Goal: Browse casually

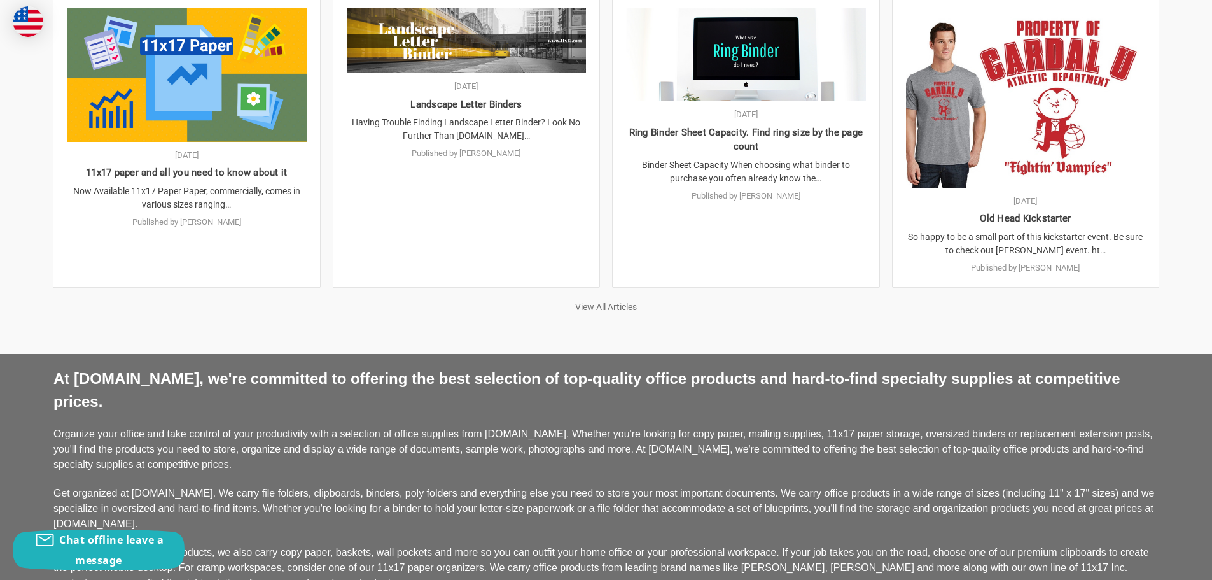
scroll to position [2791, 0]
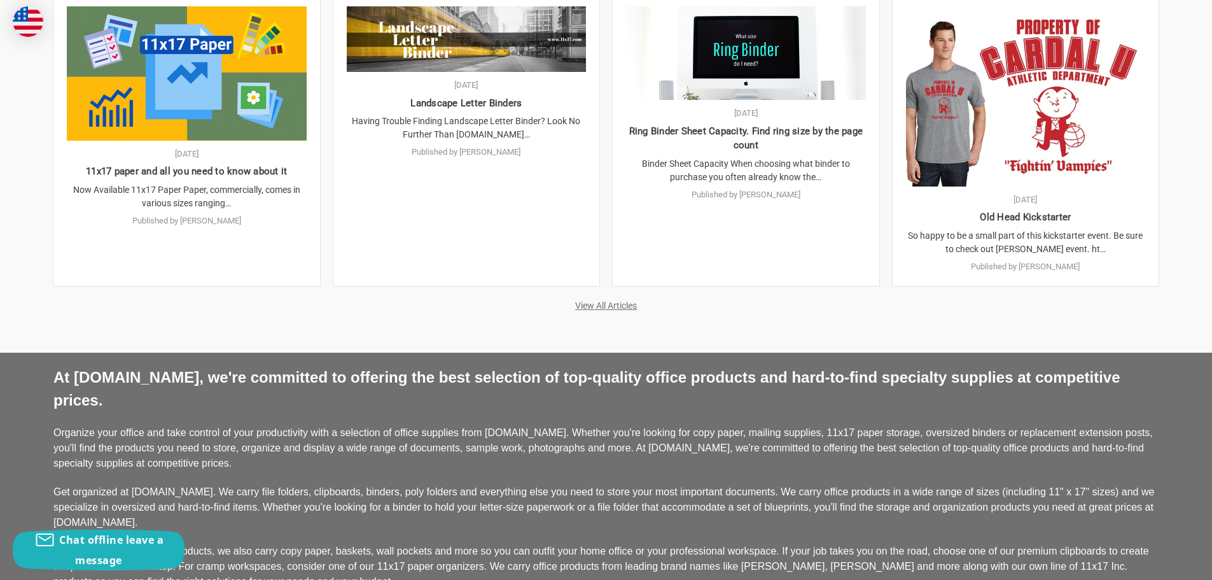
click at [588, 300] on link "View All Articles" at bounding box center [606, 305] width 62 height 10
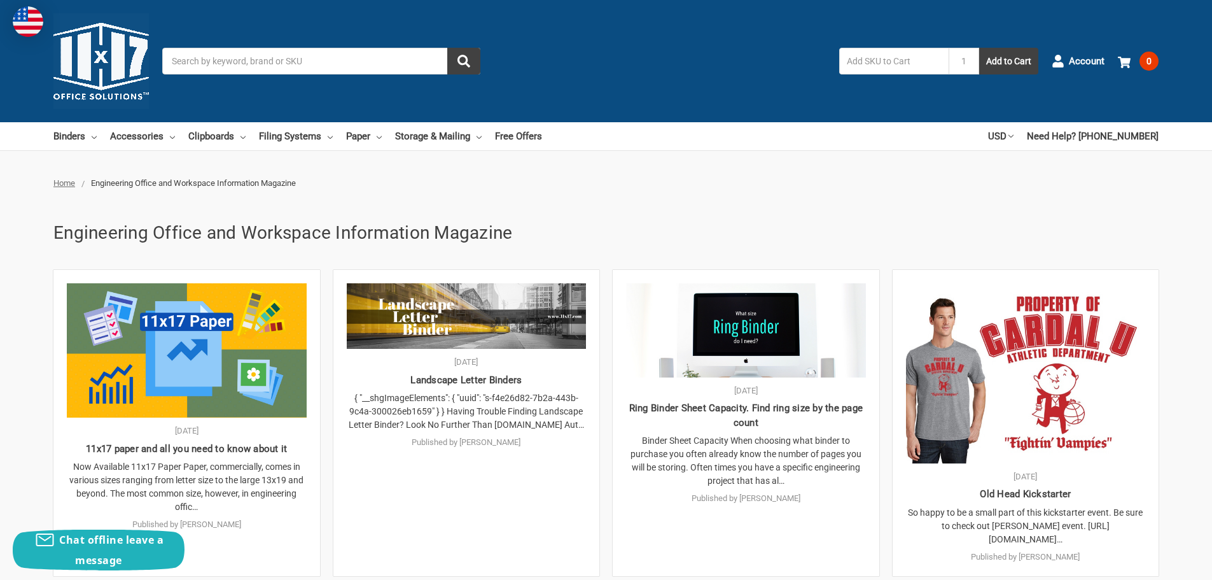
scroll to position [90, 0]
